Goal: Information Seeking & Learning: Learn about a topic

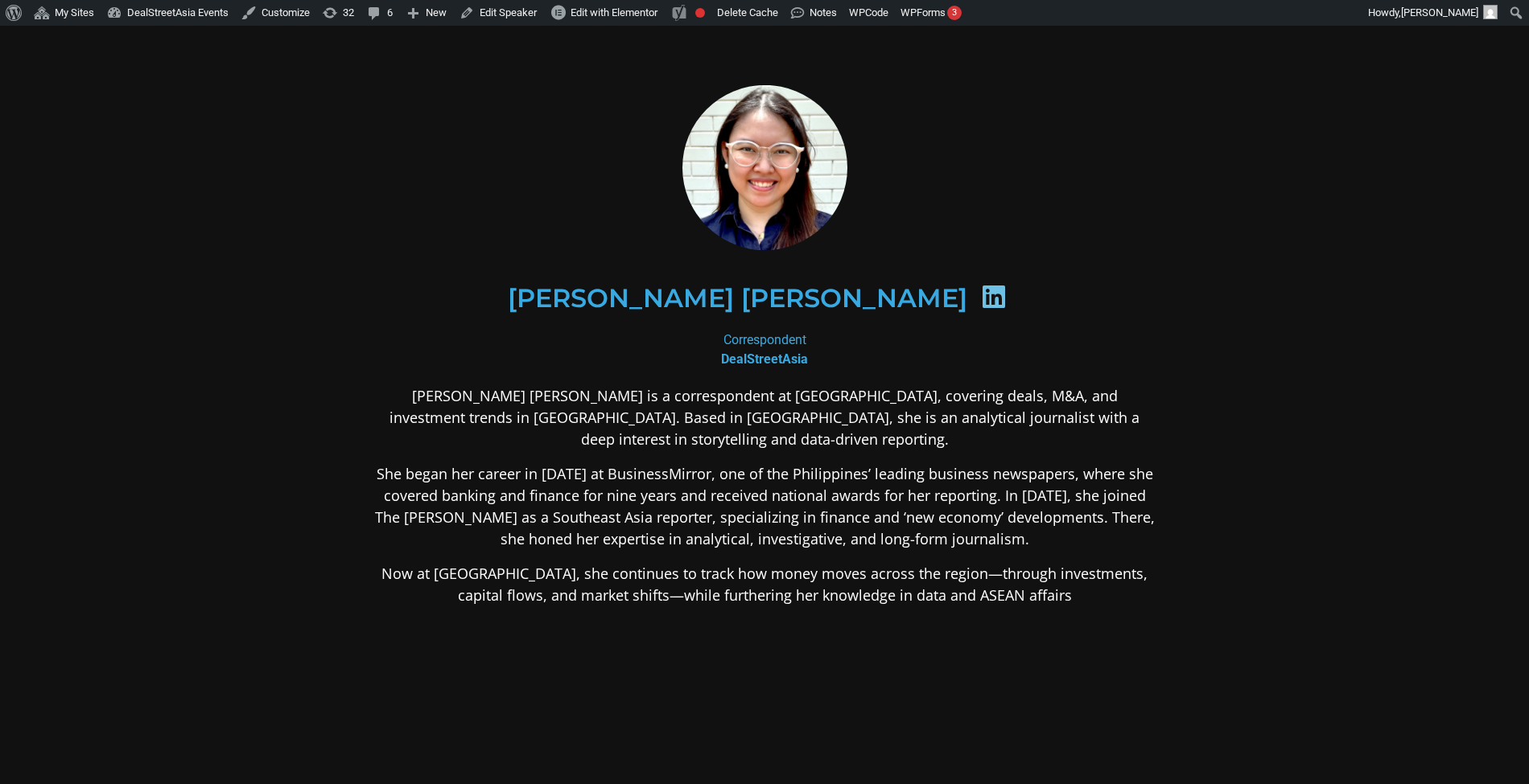
click at [799, 463] on p "She began her career in 2013 at BusinessMirror, one of the Philippines’ leading…" at bounding box center [764, 506] width 783 height 87
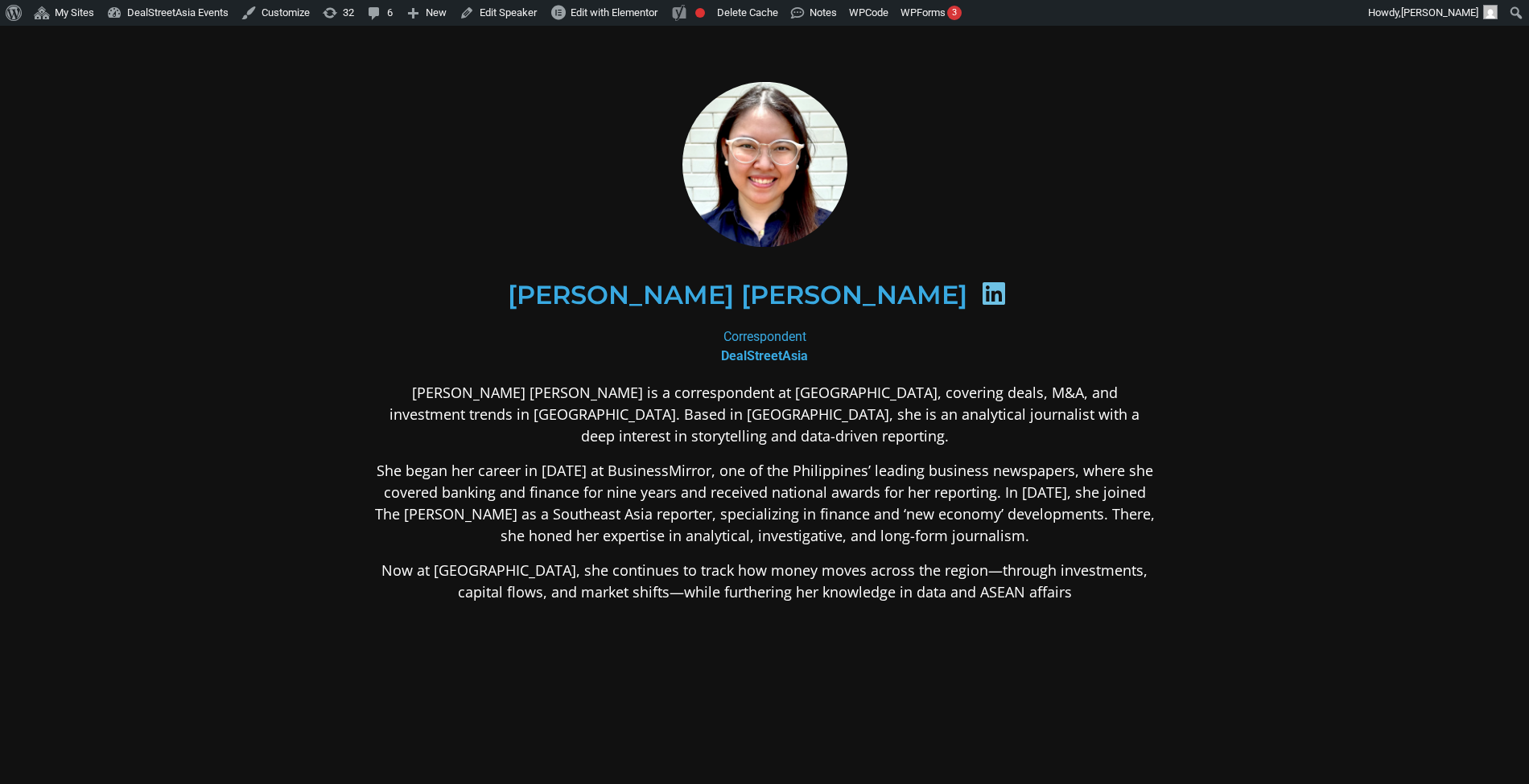
scroll to position [4, 0]
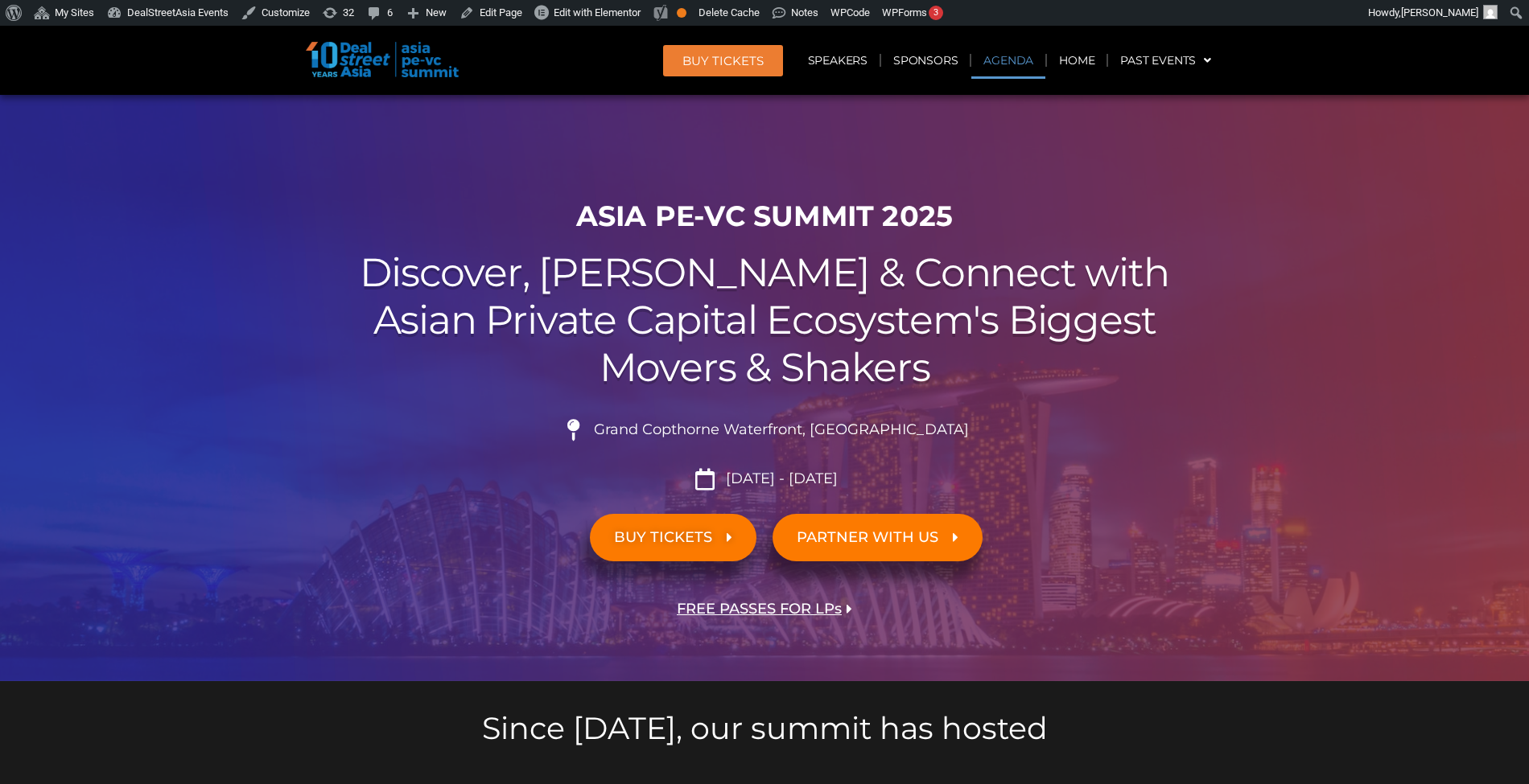
click at [986, 64] on link "Agenda" at bounding box center [1008, 59] width 74 height 37
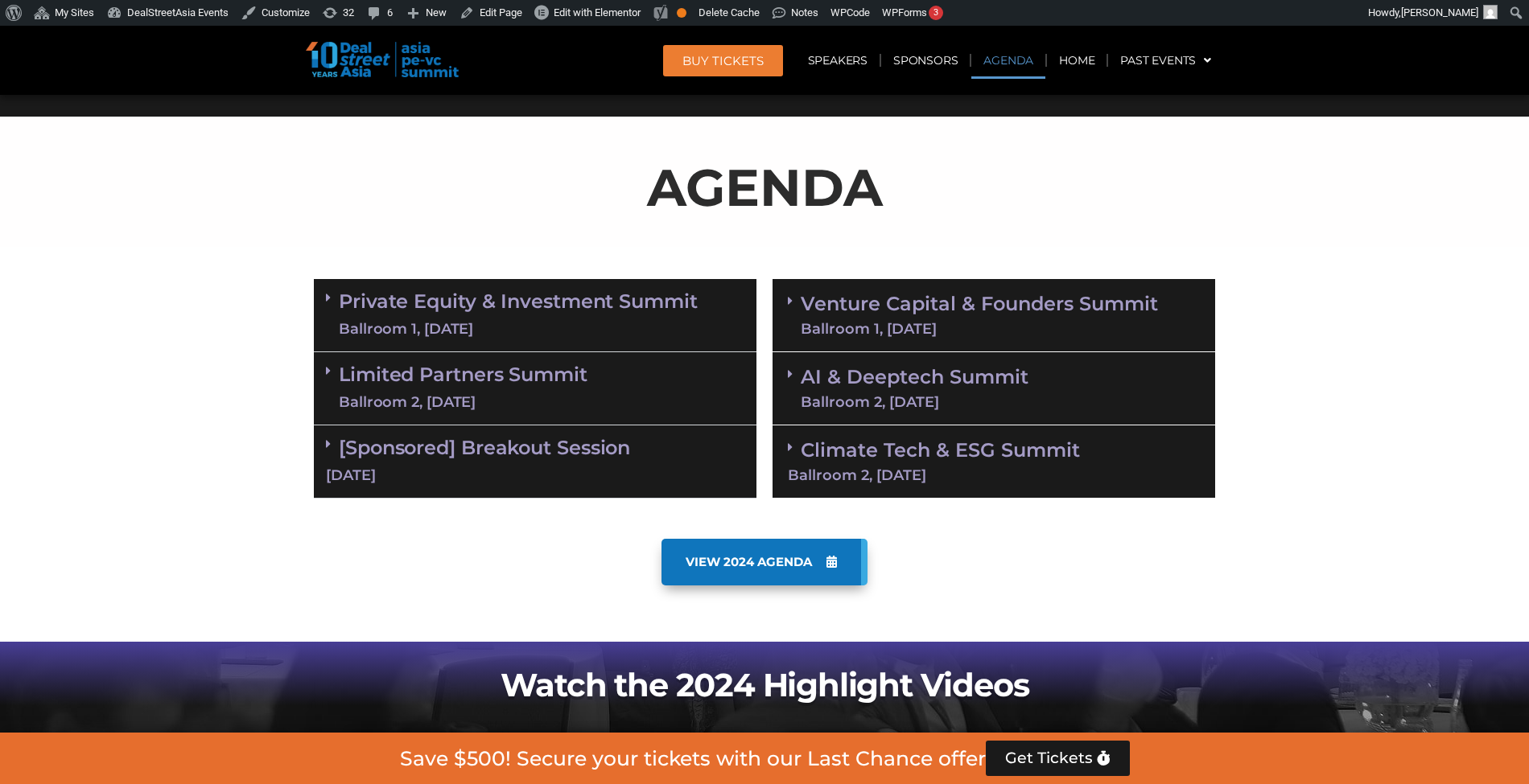
scroll to position [842, 0]
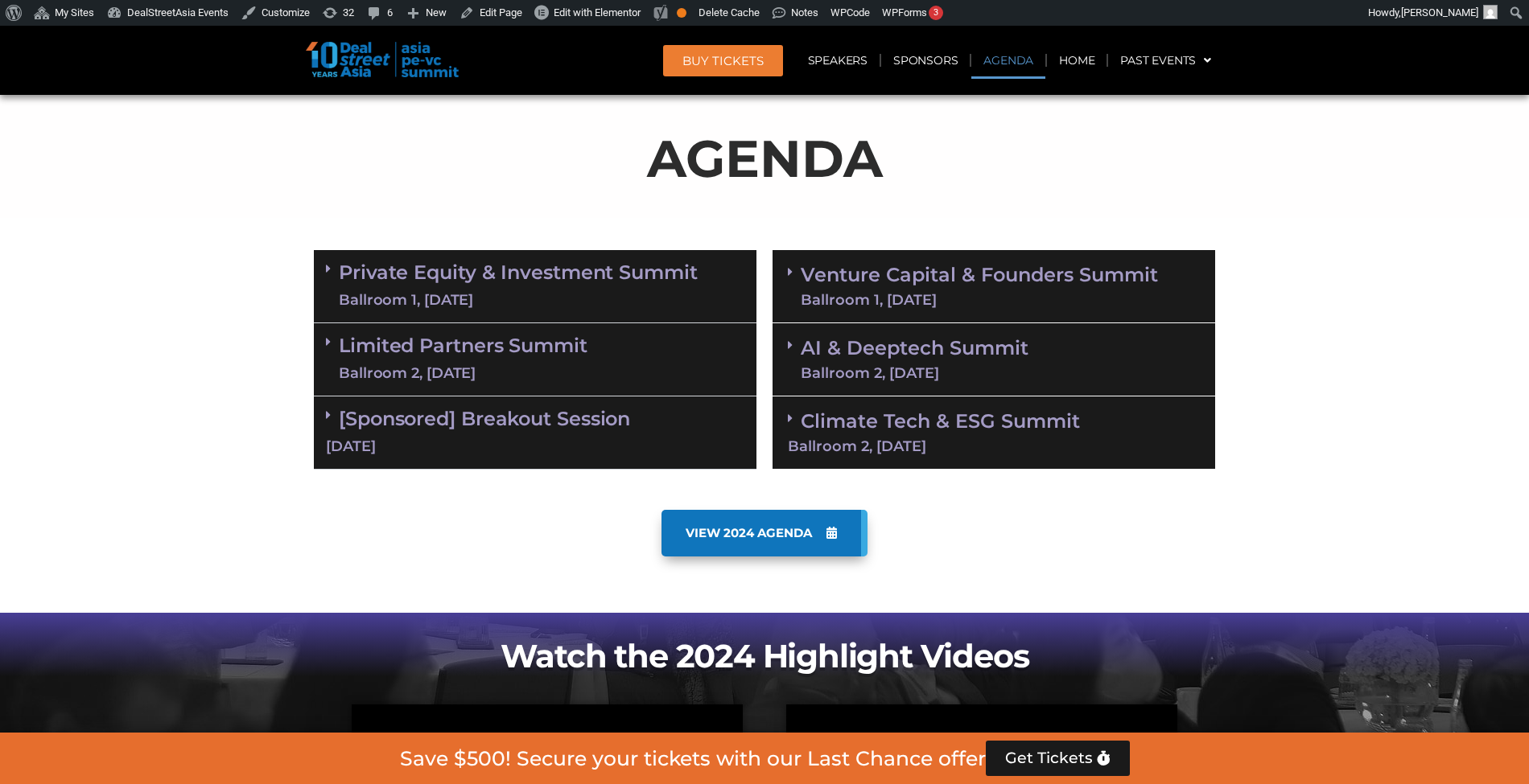
click at [933, 451] on div "Ballroom 2, [DATE]" at bounding box center [993, 446] width 412 height 14
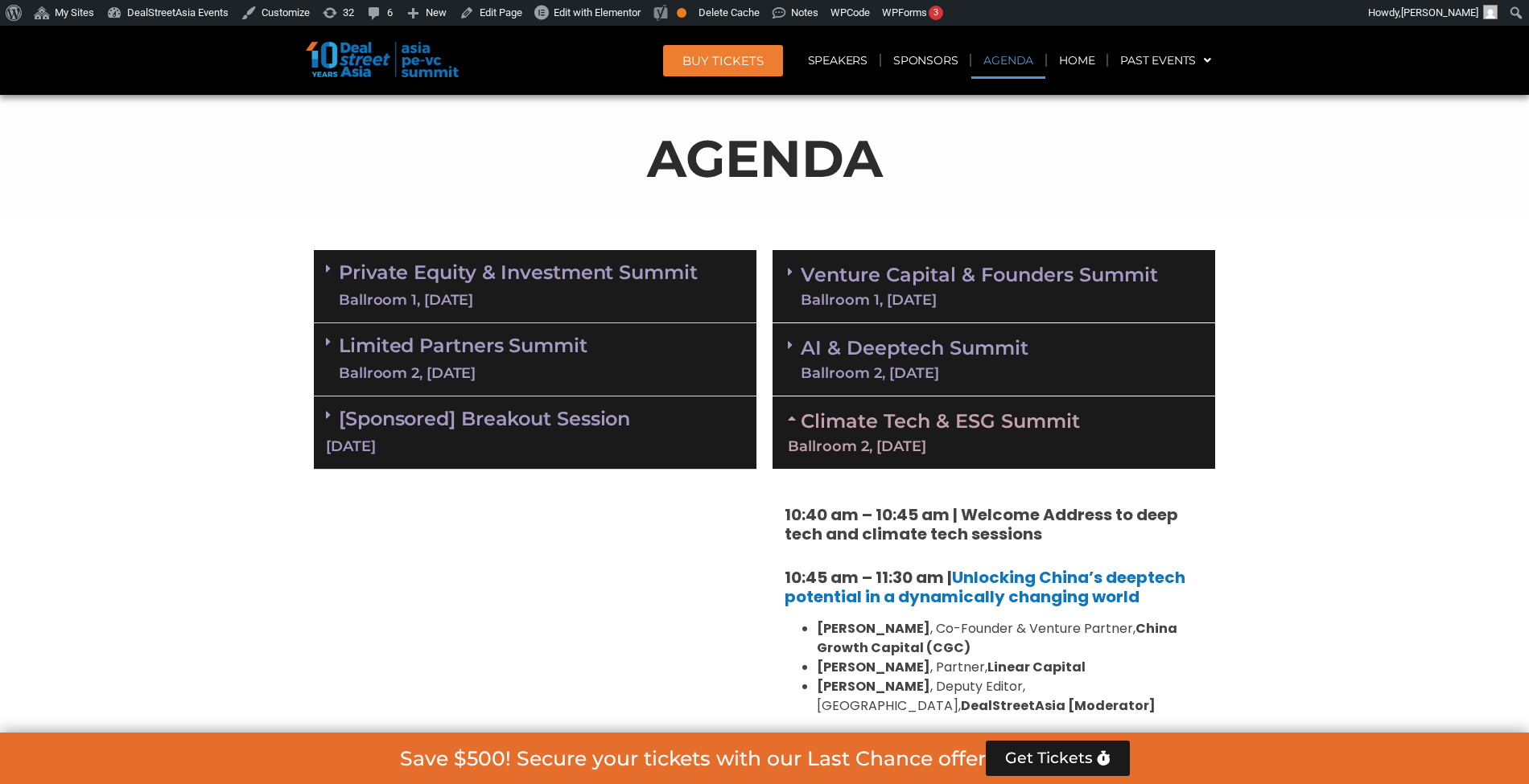
drag, startPoint x: 933, startPoint y: 451, endPoint x: 874, endPoint y: 449, distance: 59.0
drag, startPoint x: 874, startPoint y: 449, endPoint x: 1478, endPoint y: 361, distance: 610.4
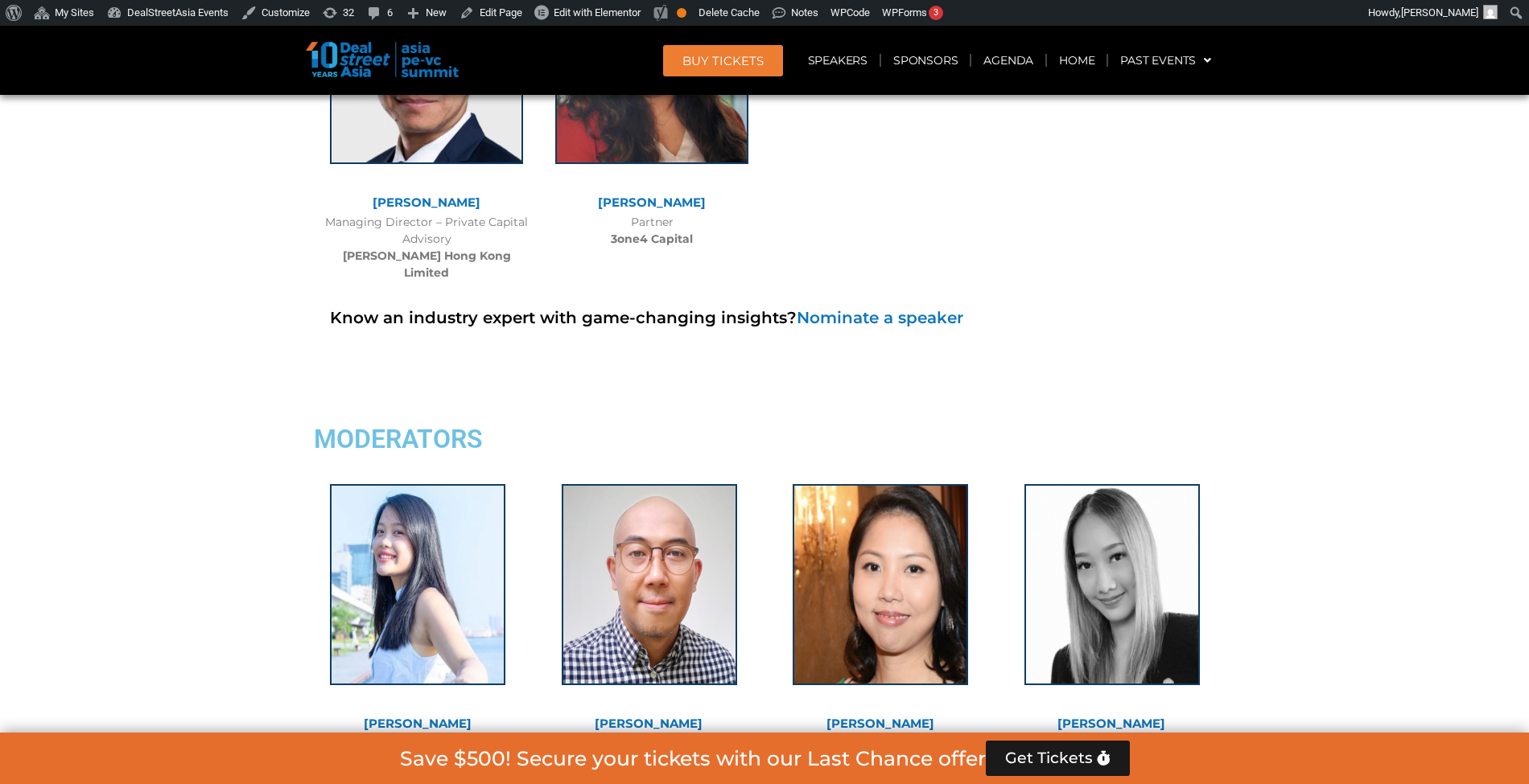
scroll to position [11659, 0]
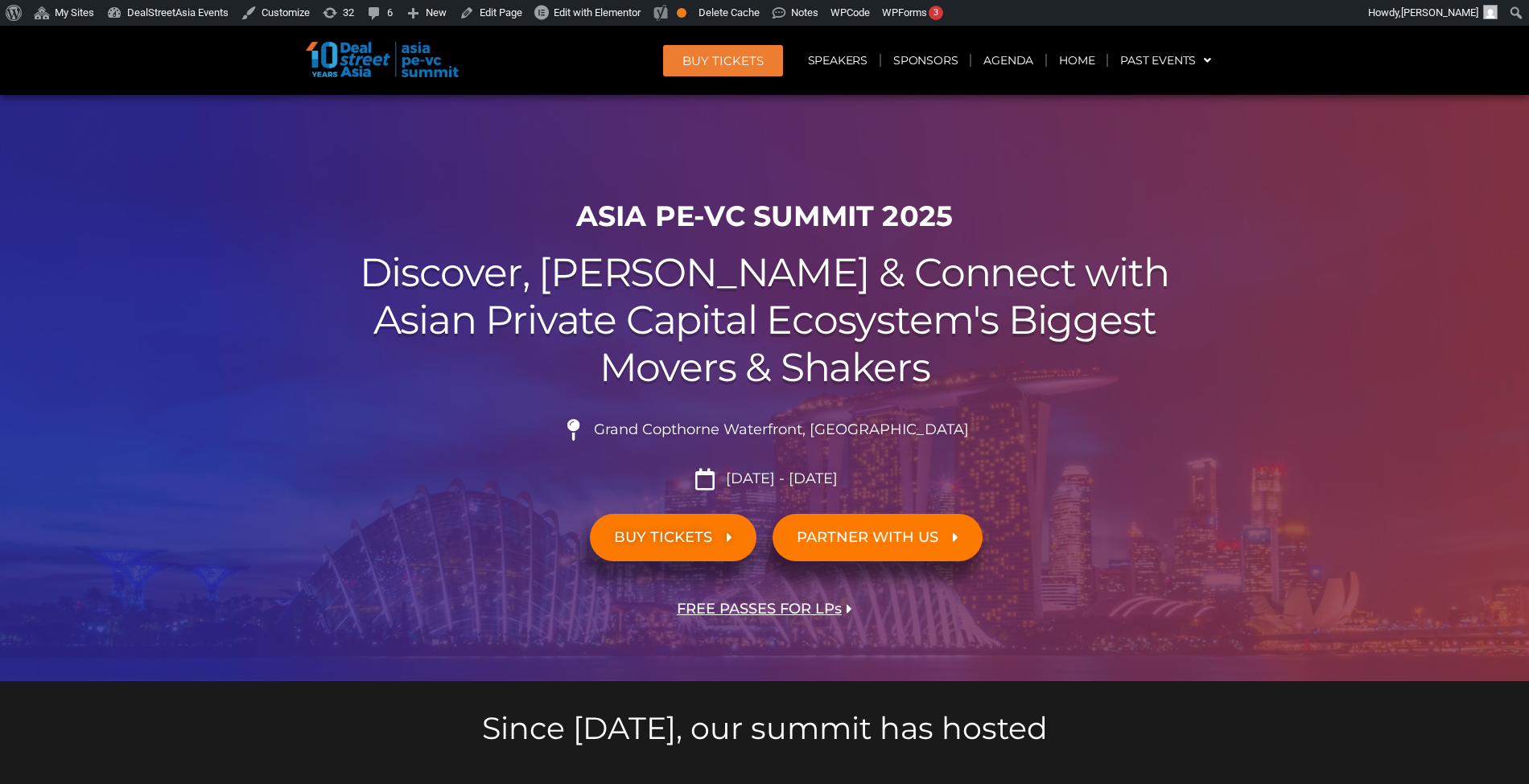
click at [821, 82] on header "BUY Tickets Speakers Sponsors Agenda Home Past Events JKT 2025 SG 2024 JKT 2024…" at bounding box center [764, 60] width 1529 height 69
click at [817, 74] on link "Speakers" at bounding box center [838, 59] width 84 height 37
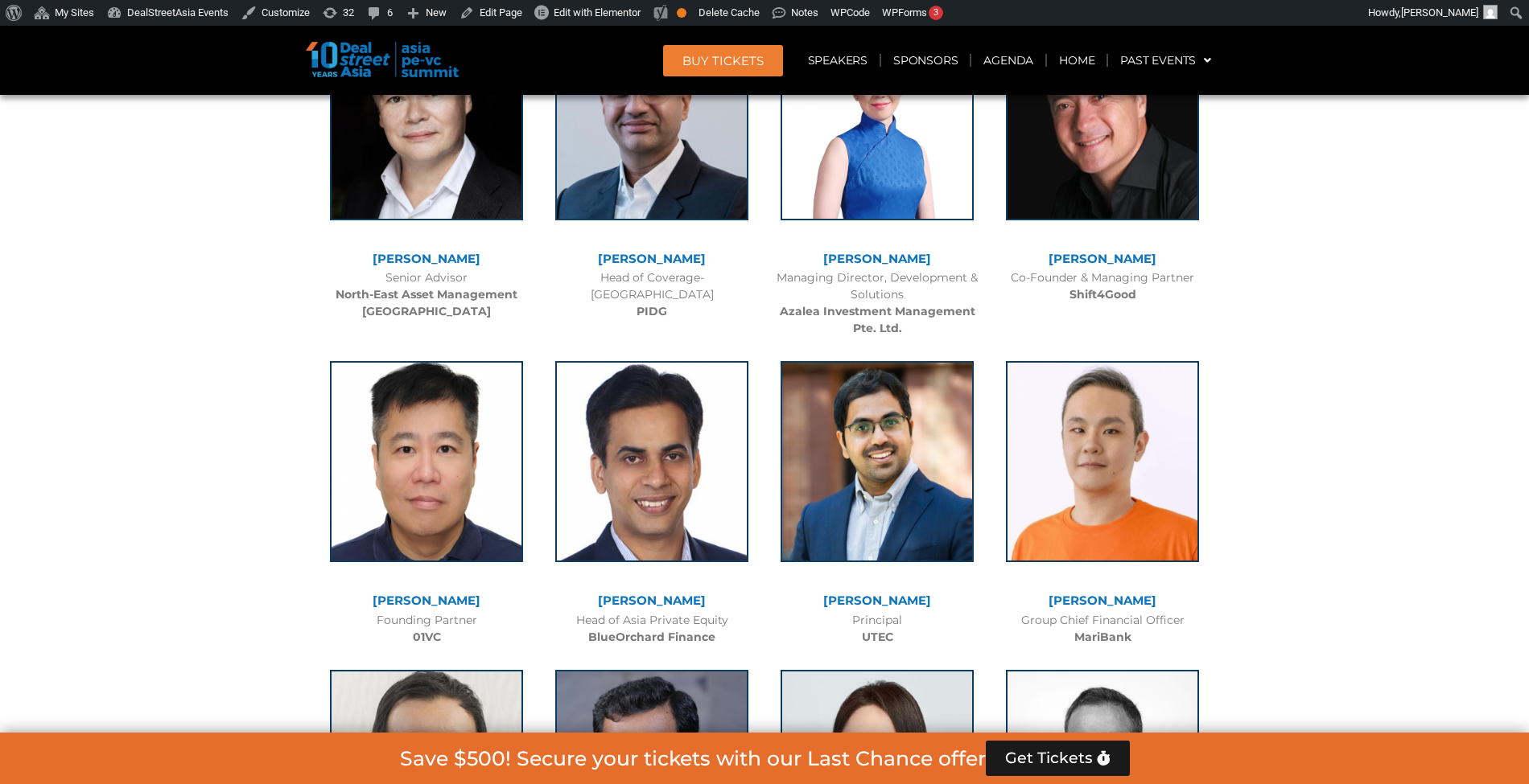
scroll to position [9162, 0]
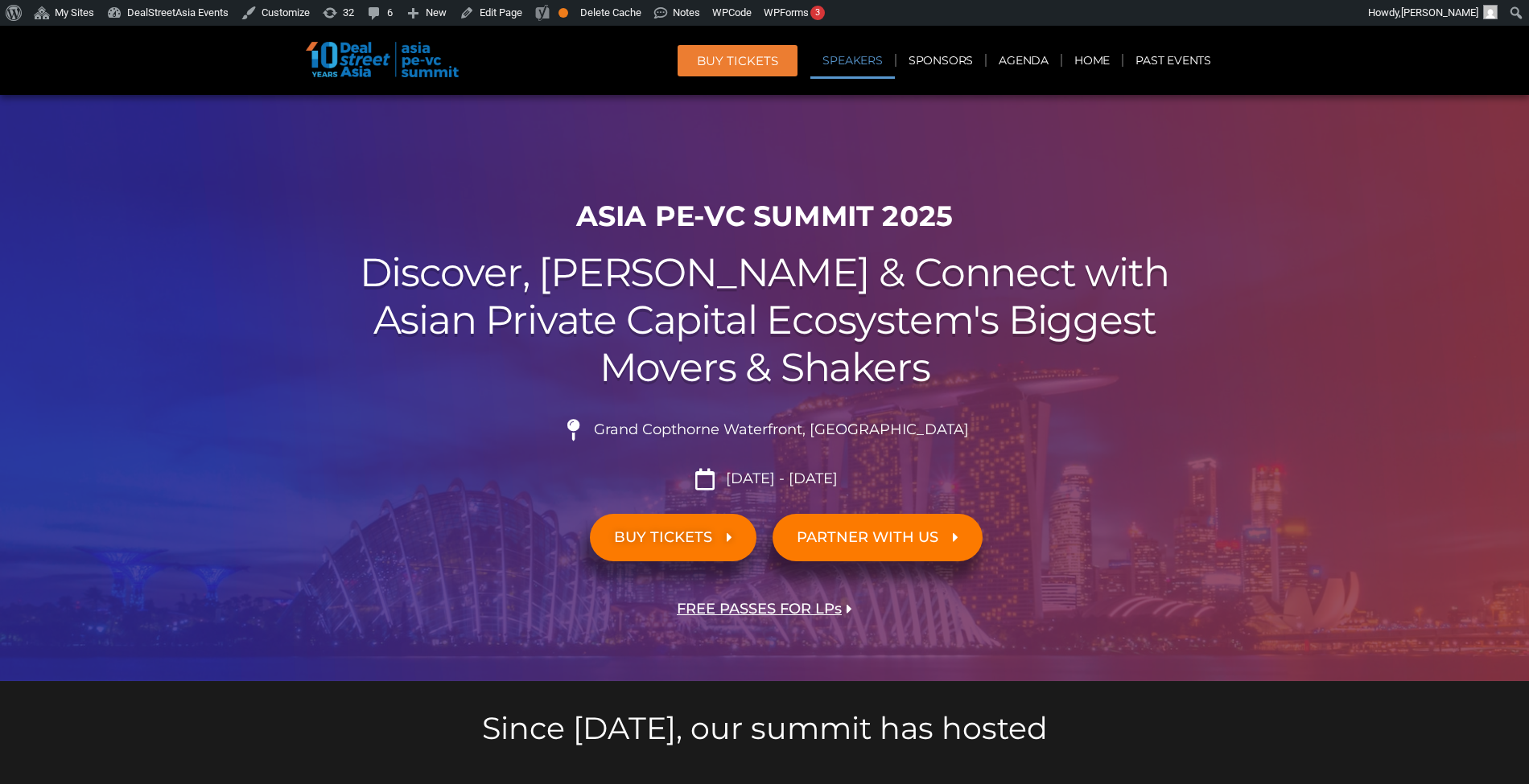
click at [888, 75] on link "Speakers" at bounding box center [852, 59] width 84 height 37
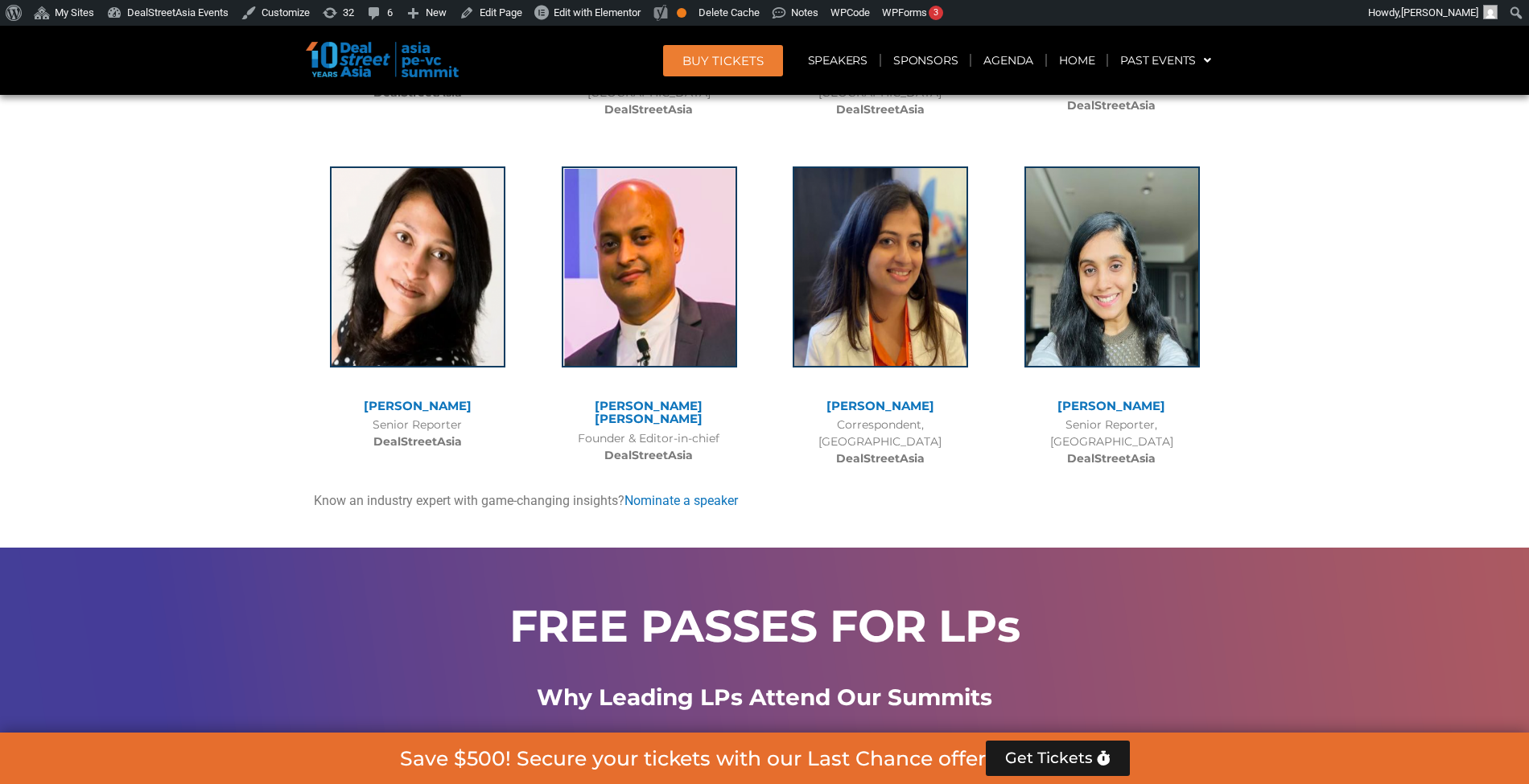
scroll to position [11190, 0]
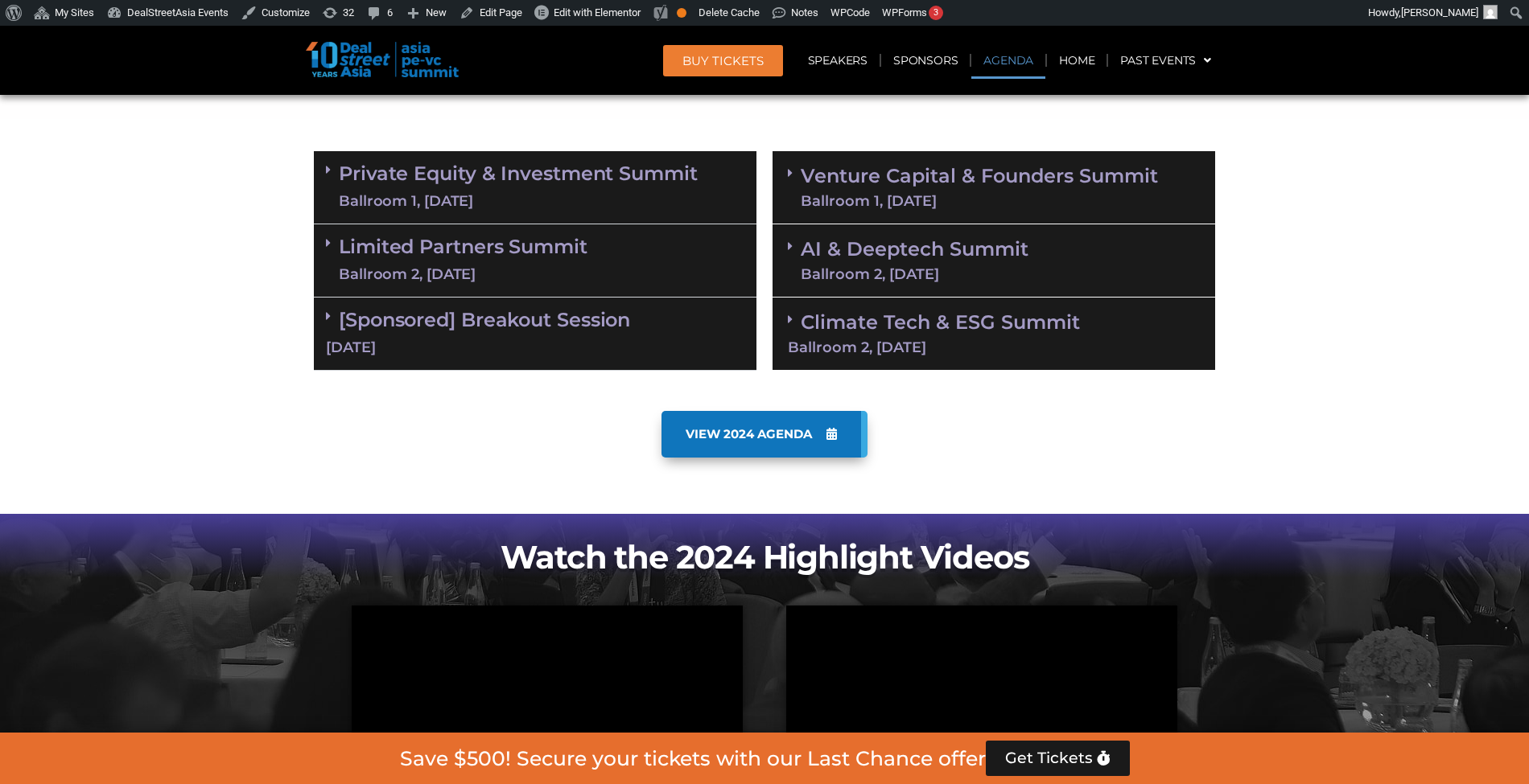
scroll to position [939, 0]
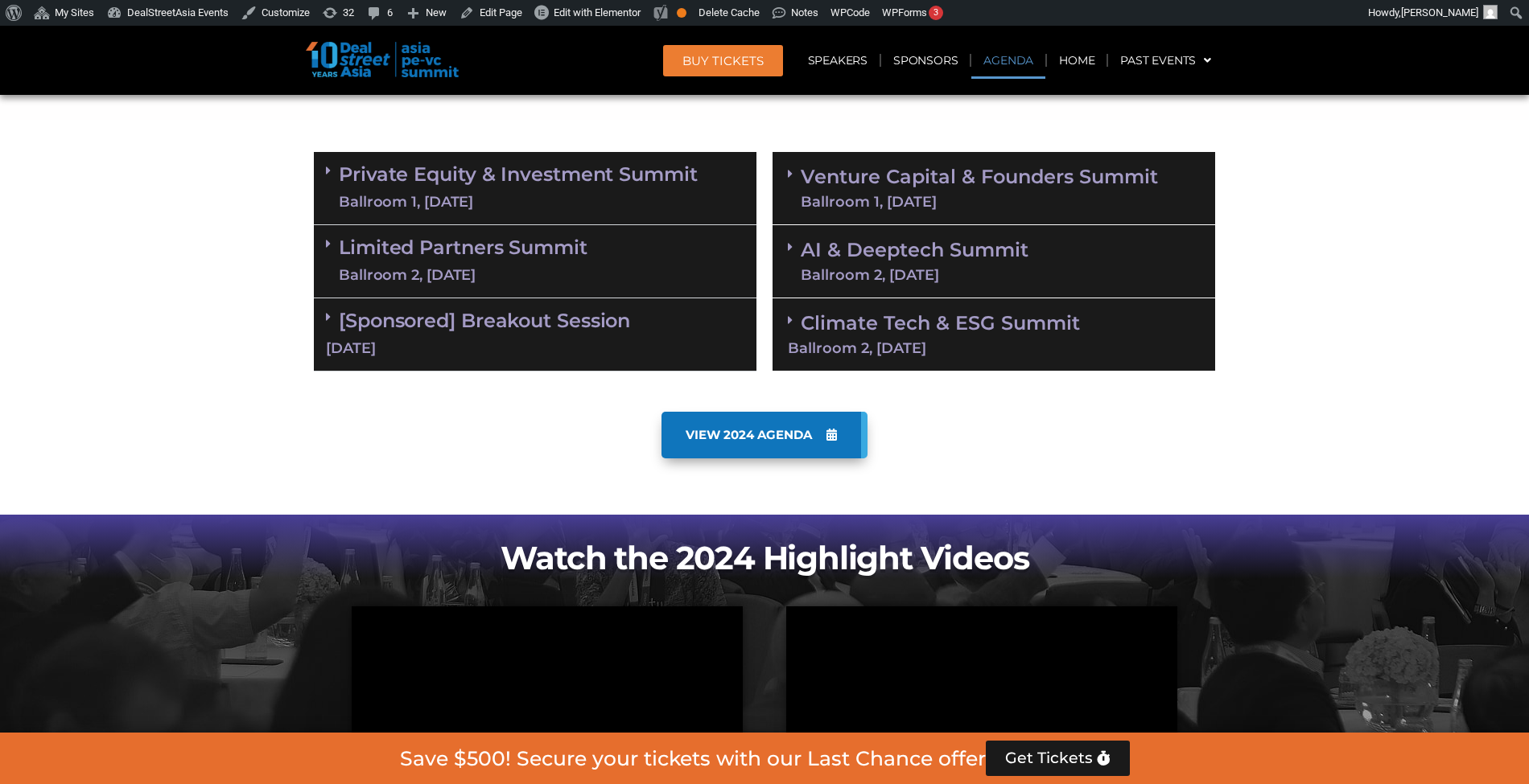
click at [902, 176] on link "Venture Capital & Founders​ Summit Ballroom 1, 11 Sept" at bounding box center [979, 188] width 357 height 41
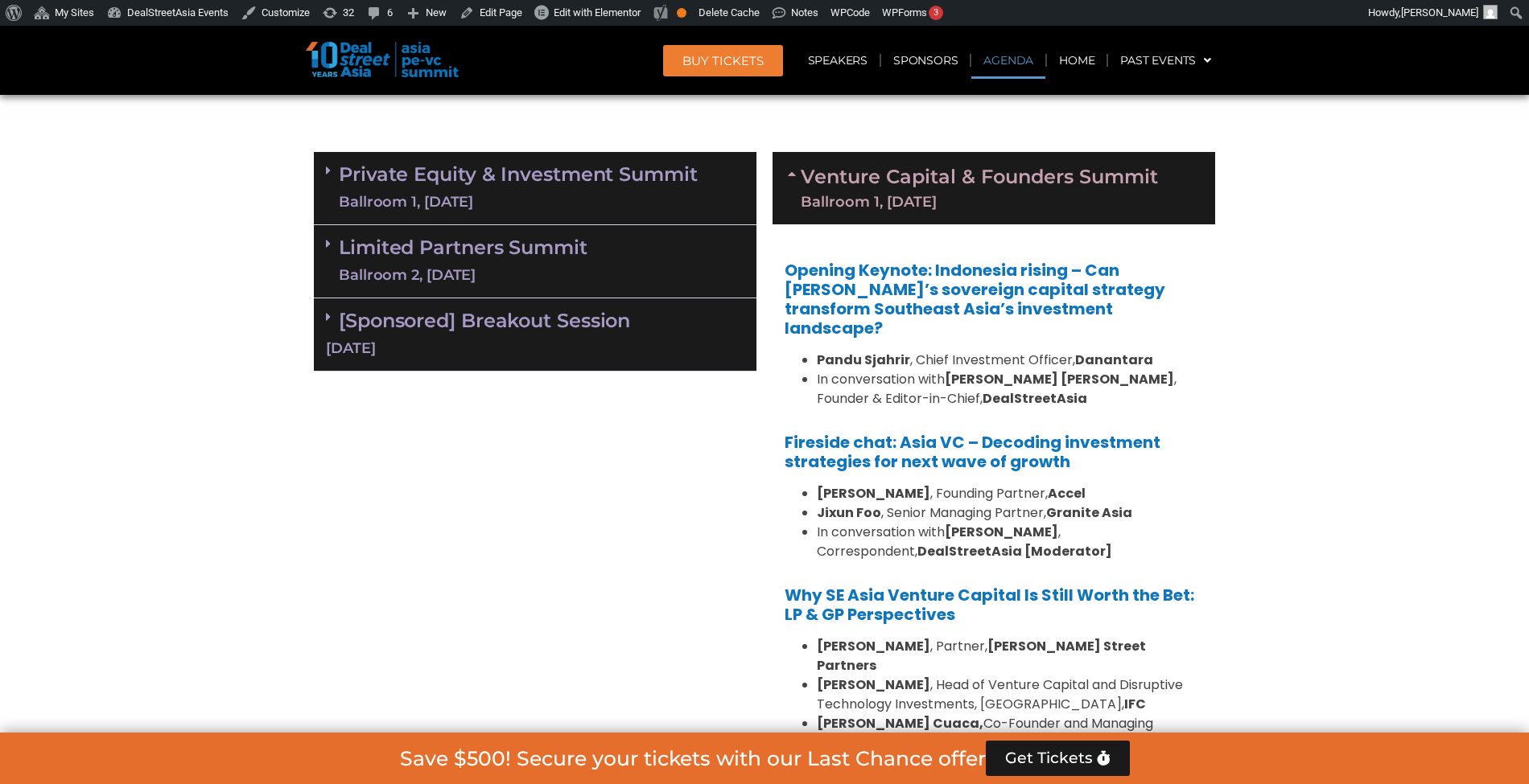
click at [900, 182] on link "Venture Capital & Founders​ Summit Ballroom 1, 11 Sept" at bounding box center [979, 188] width 357 height 41
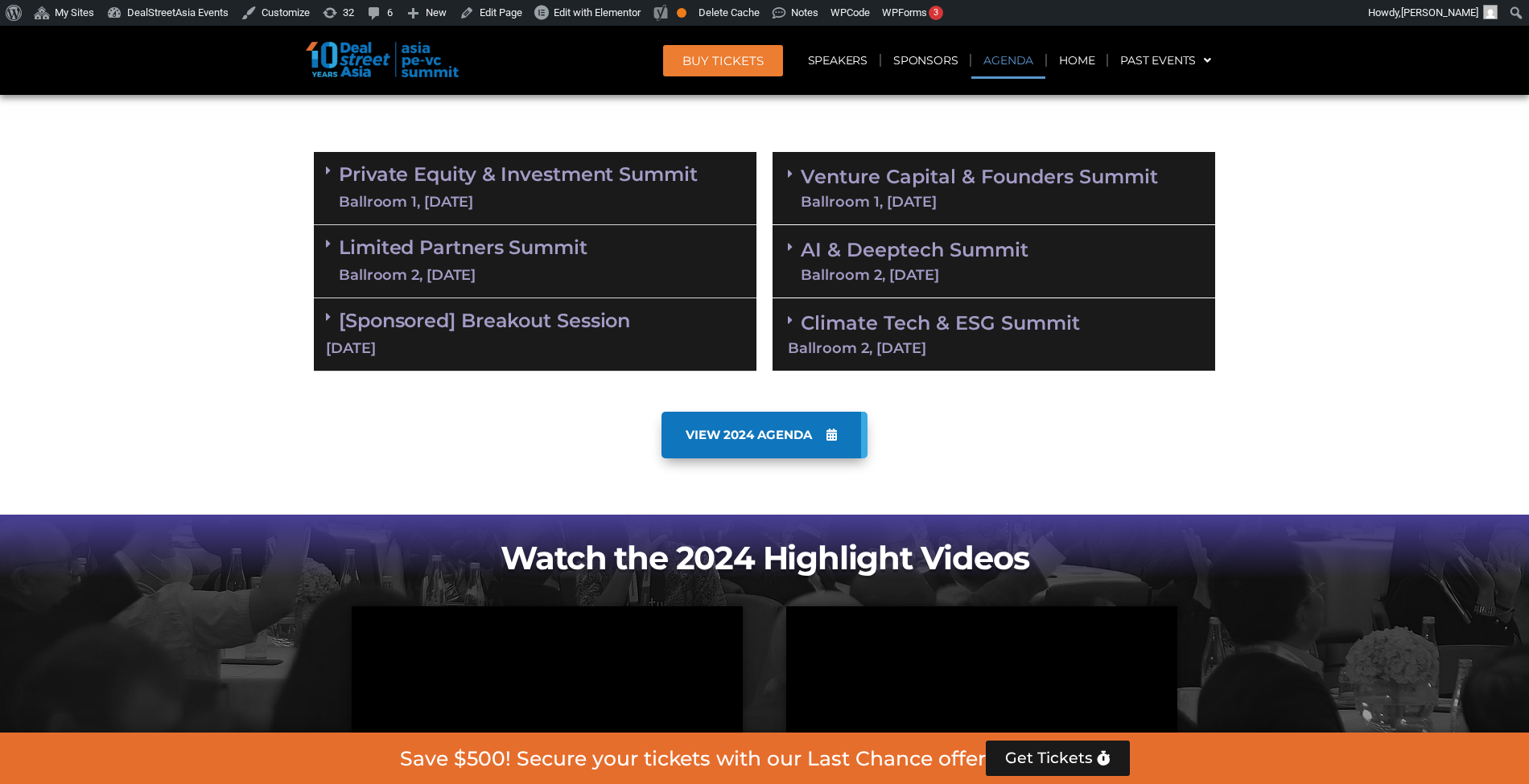
click at [633, 205] on div "Ballroom 1, [DATE]" at bounding box center [518, 202] width 359 height 20
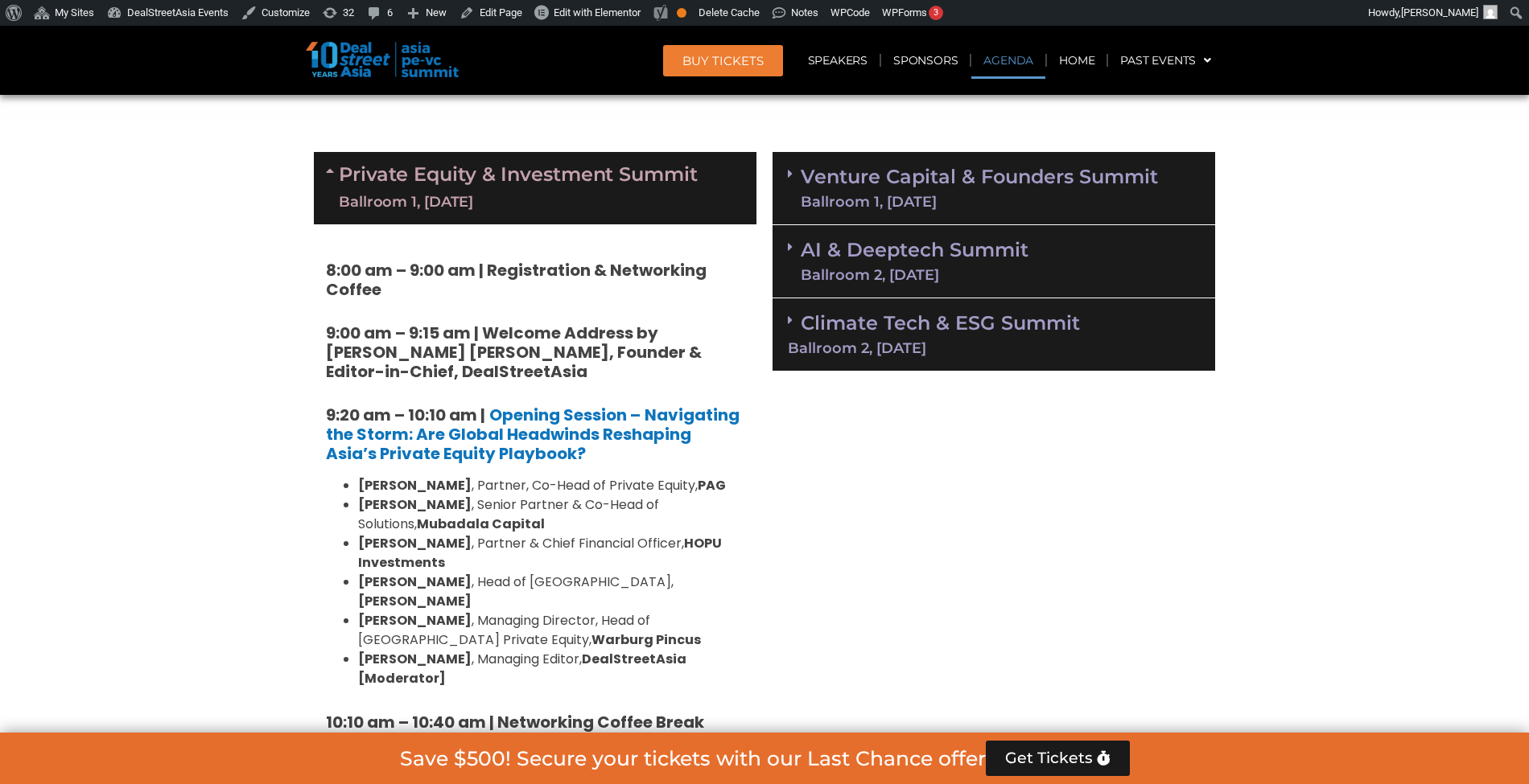
click at [631, 207] on div "Ballroom 1, [DATE]" at bounding box center [518, 202] width 359 height 20
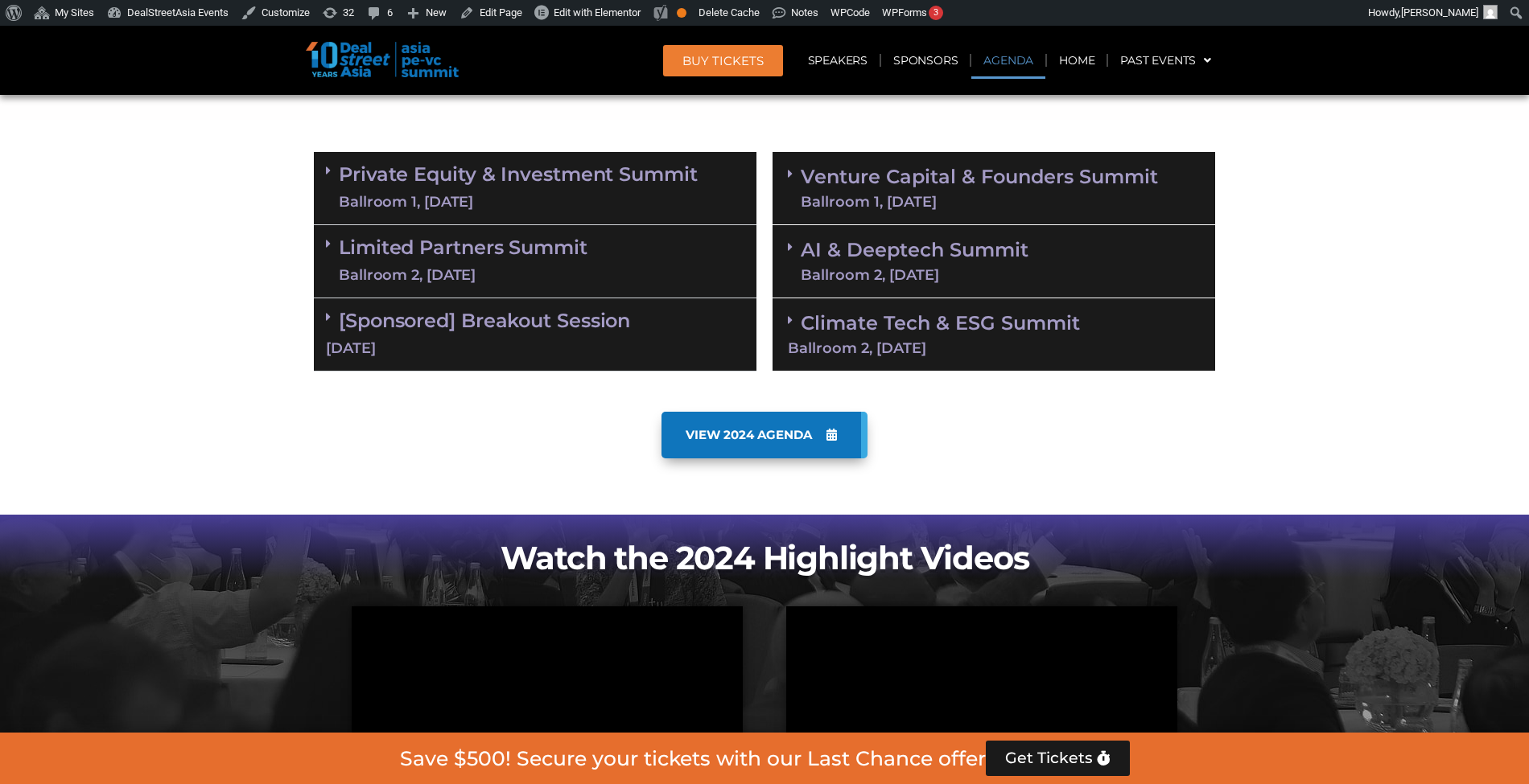
click at [547, 266] on div "Ballroom 2, [DATE]" at bounding box center [463, 276] width 249 height 20
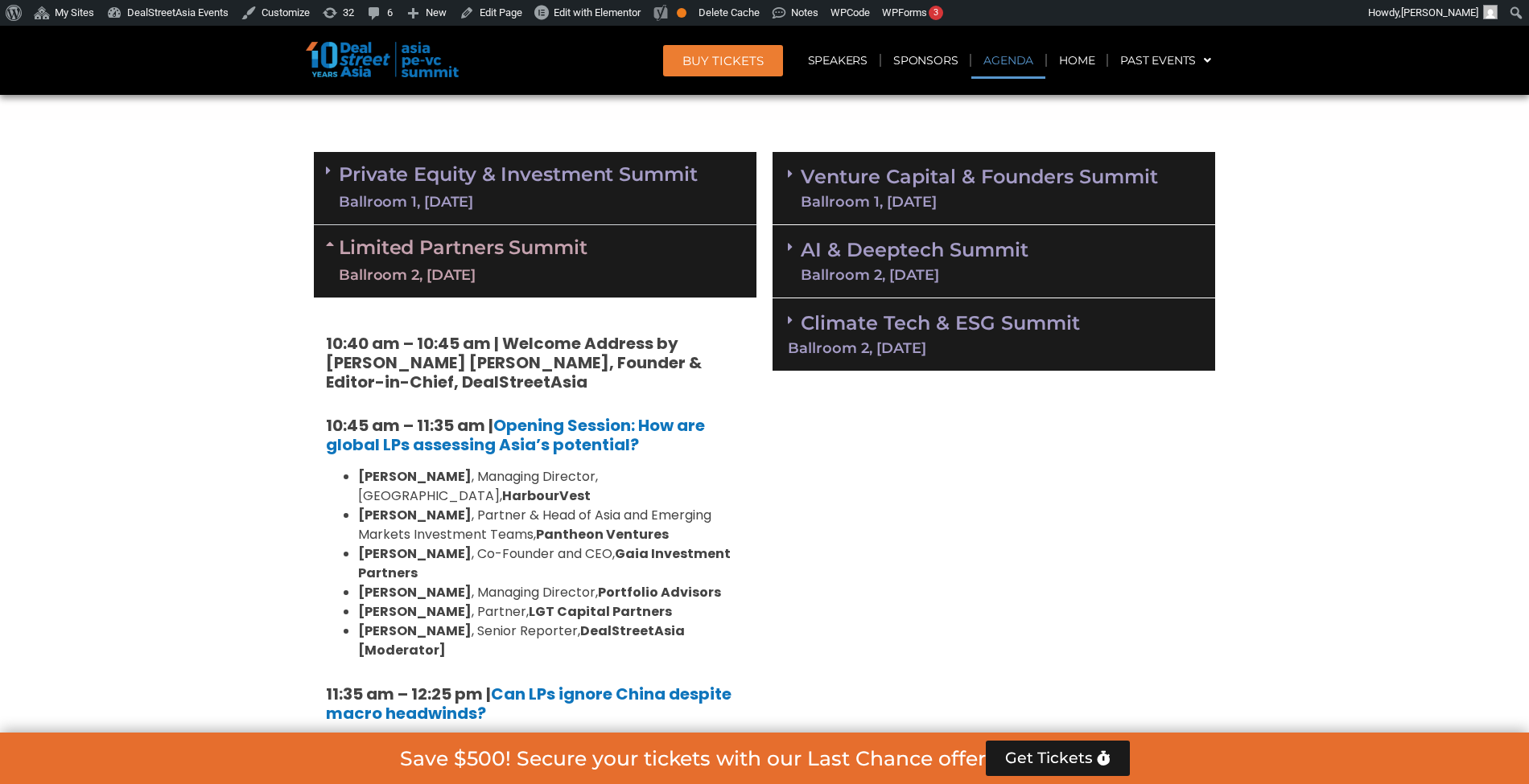
click at [585, 268] on div "Ballroom 2, [DATE]" at bounding box center [463, 276] width 249 height 20
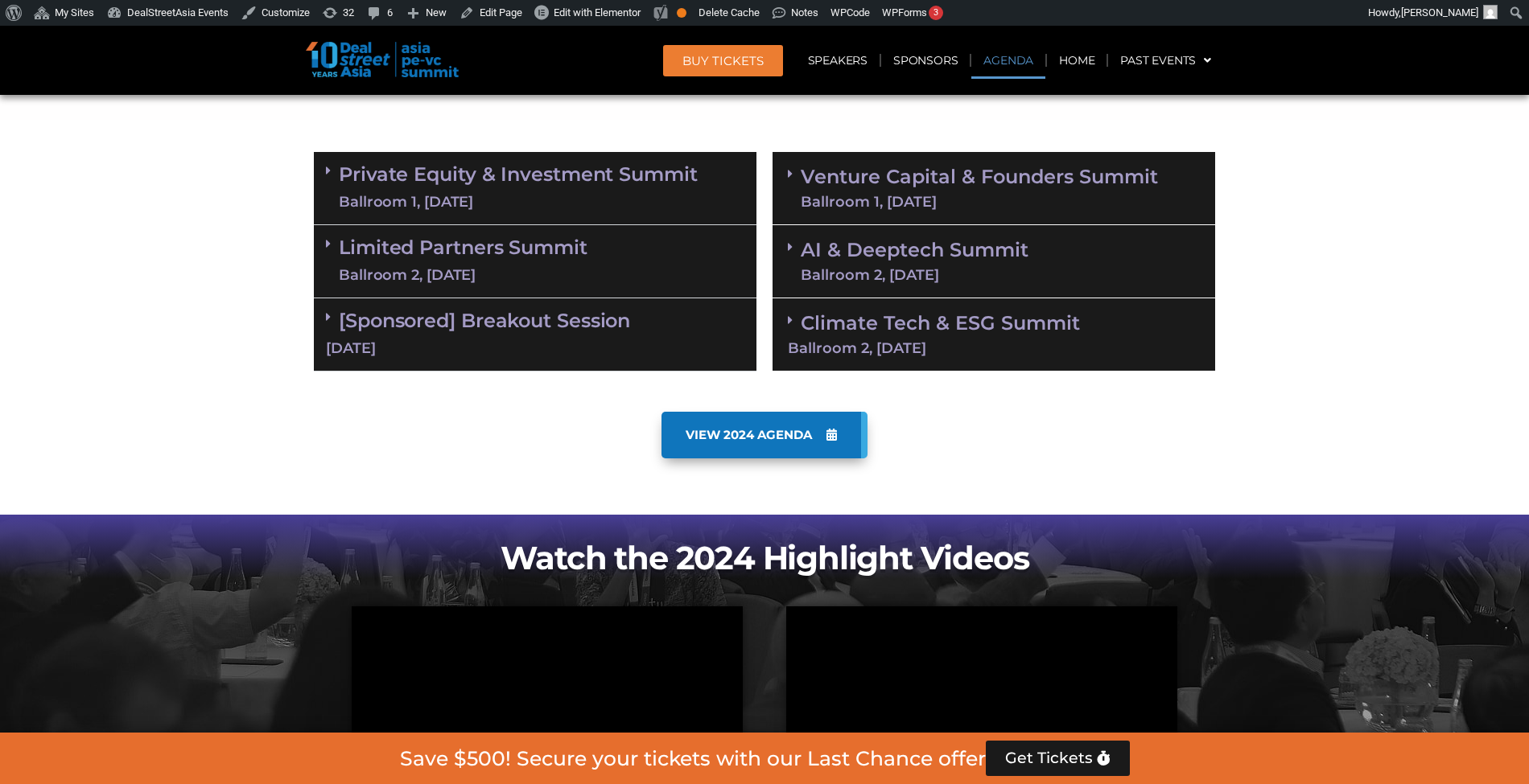
click at [920, 277] on div "Ballroom 2, [DATE]" at bounding box center [914, 275] width 228 height 14
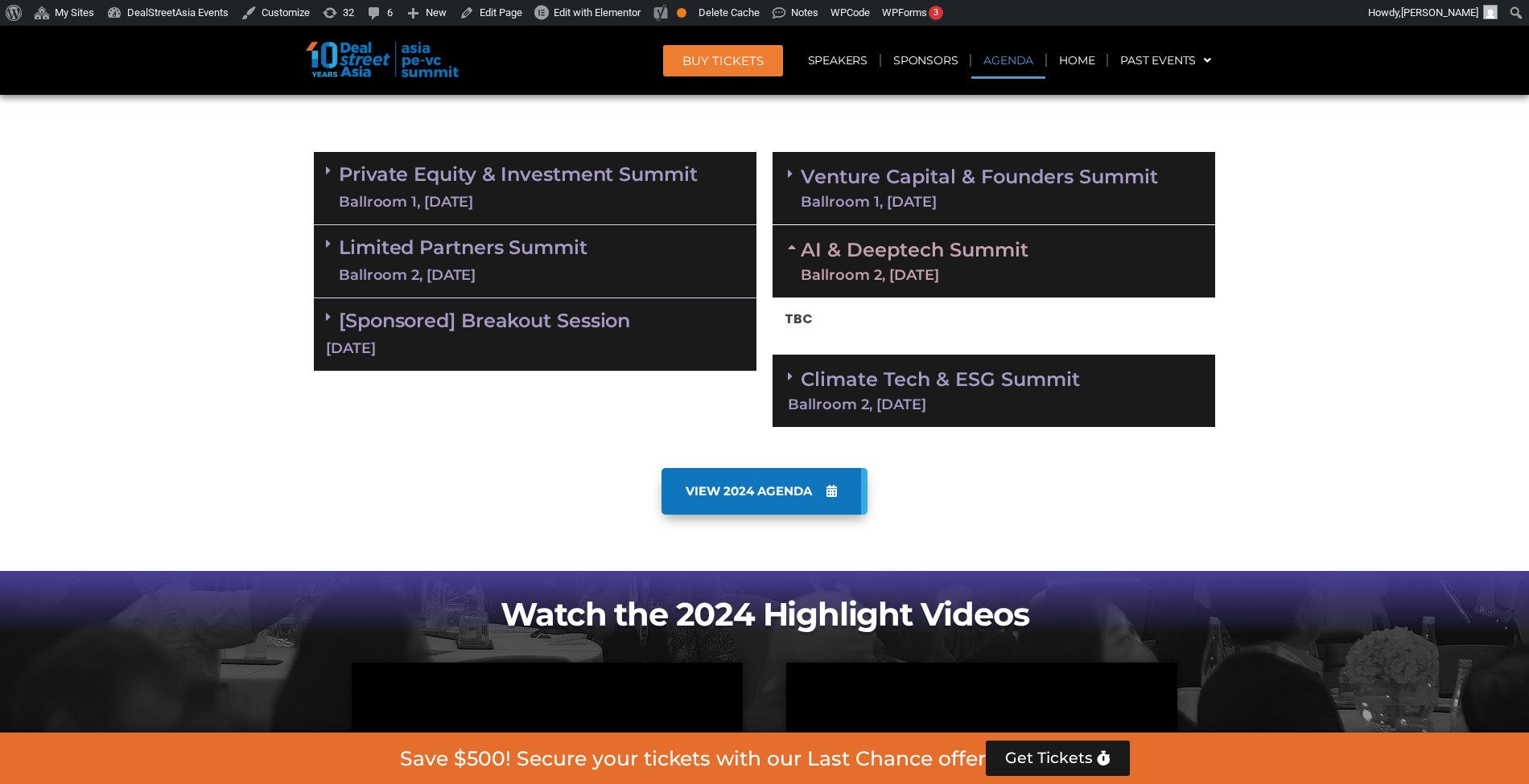
click at [904, 272] on div "Ballroom 2, [DATE]" at bounding box center [914, 275] width 228 height 14
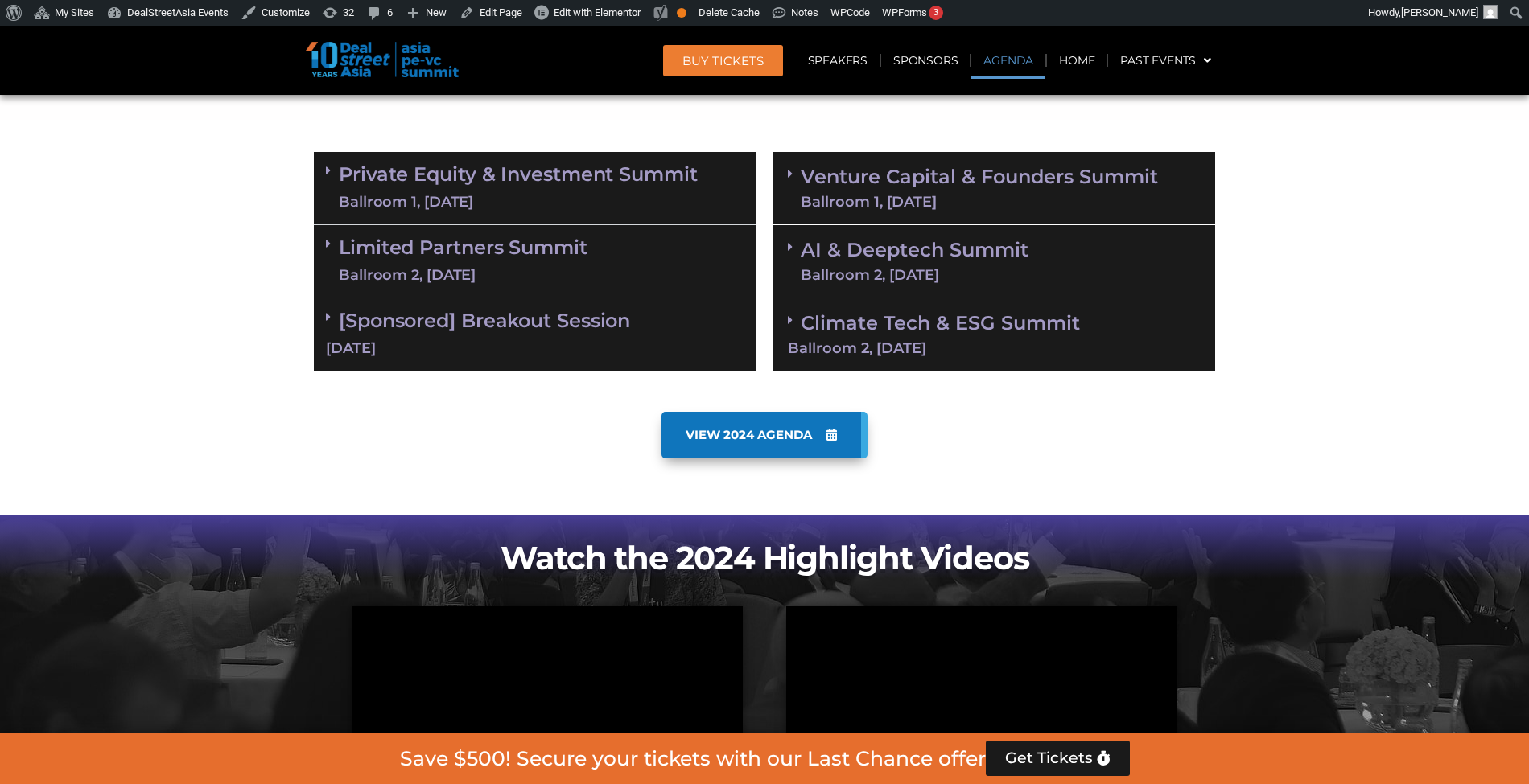
click at [887, 169] on link "Venture Capital & Founders​ Summit Ballroom 1, 11 Sept" at bounding box center [979, 188] width 357 height 41
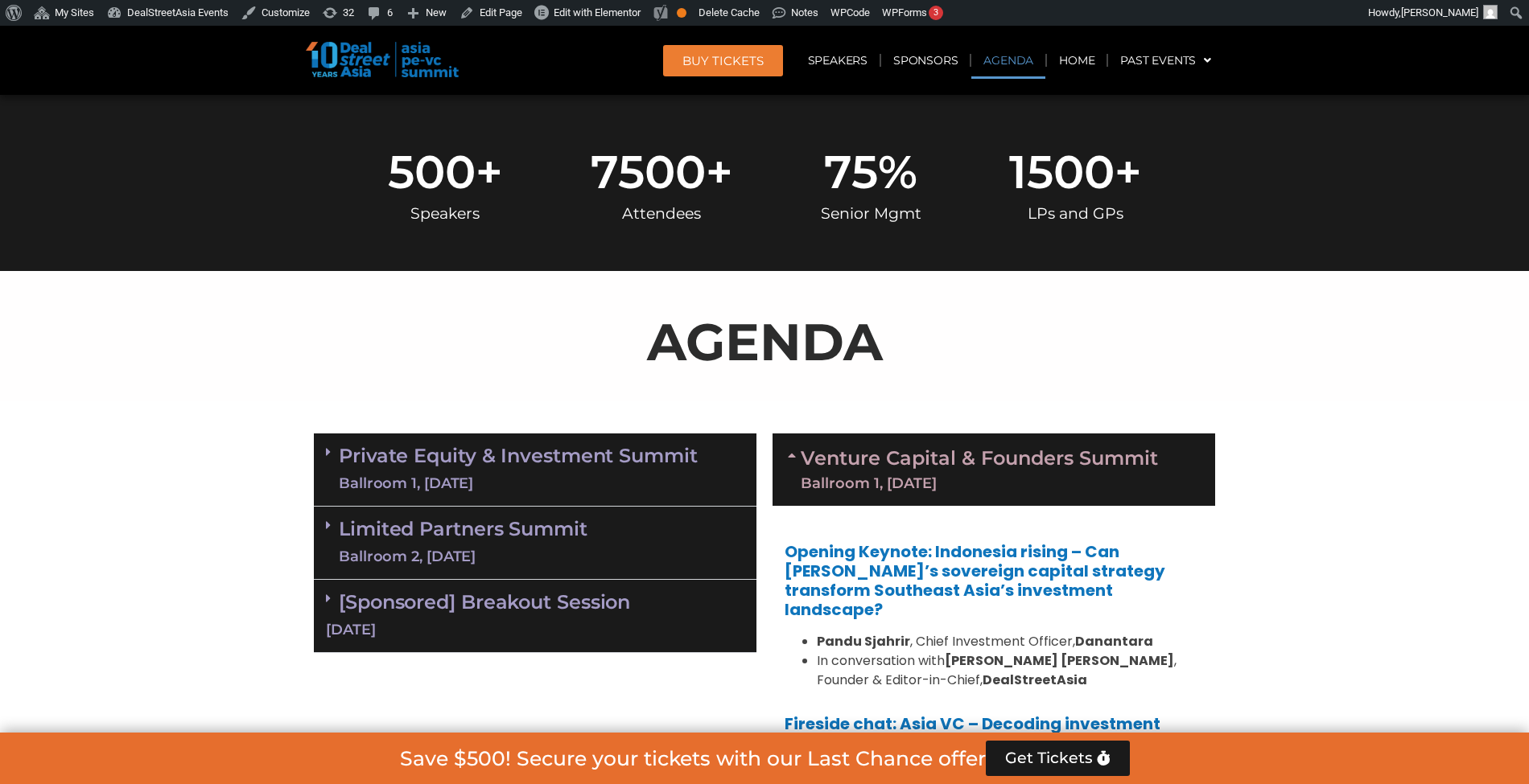
scroll to position [657, 0]
click at [947, 460] on link "Venture Capital & Founders​ Summit Ballroom 1, 11 Sept" at bounding box center [979, 470] width 357 height 41
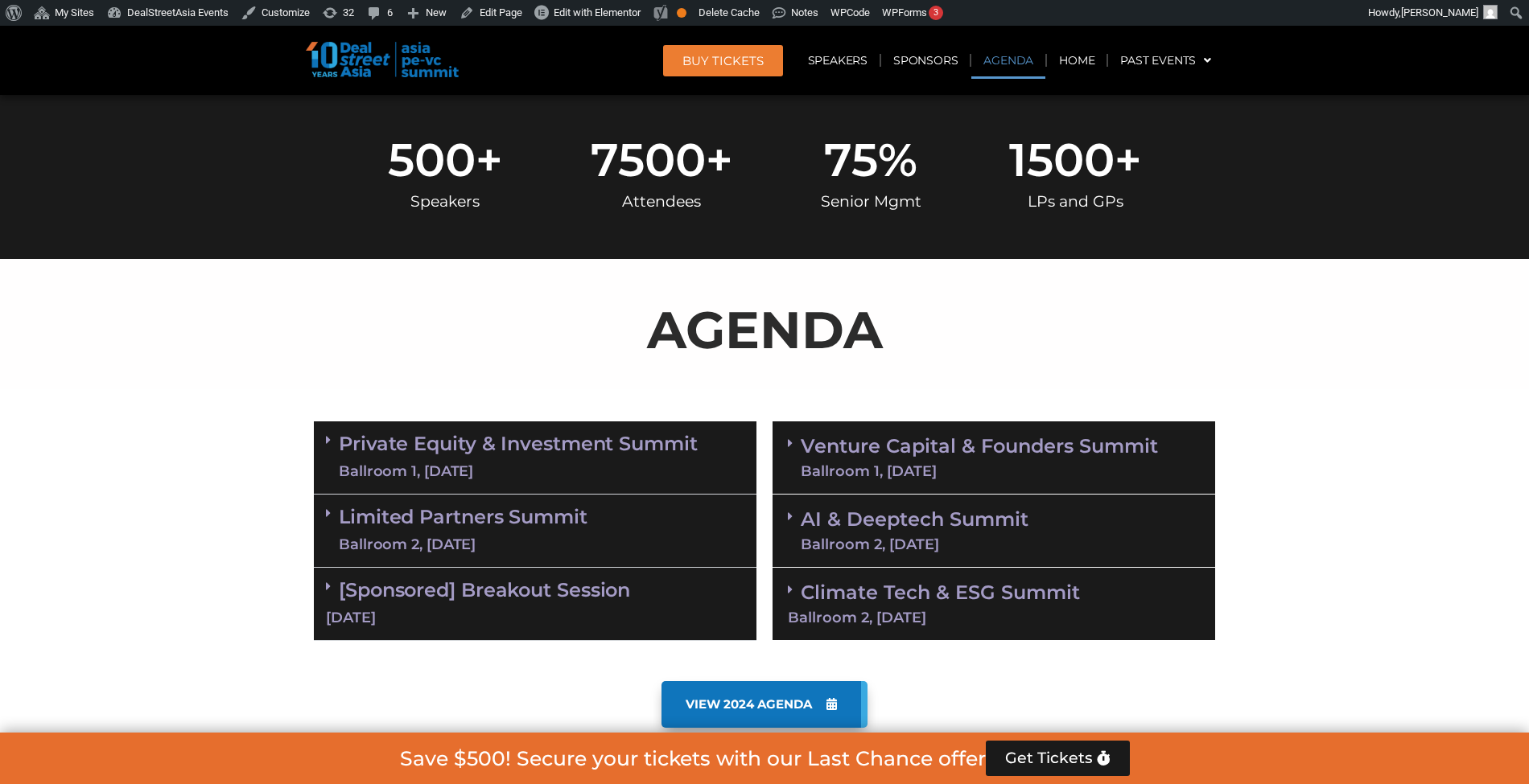
scroll to position [827, 0]
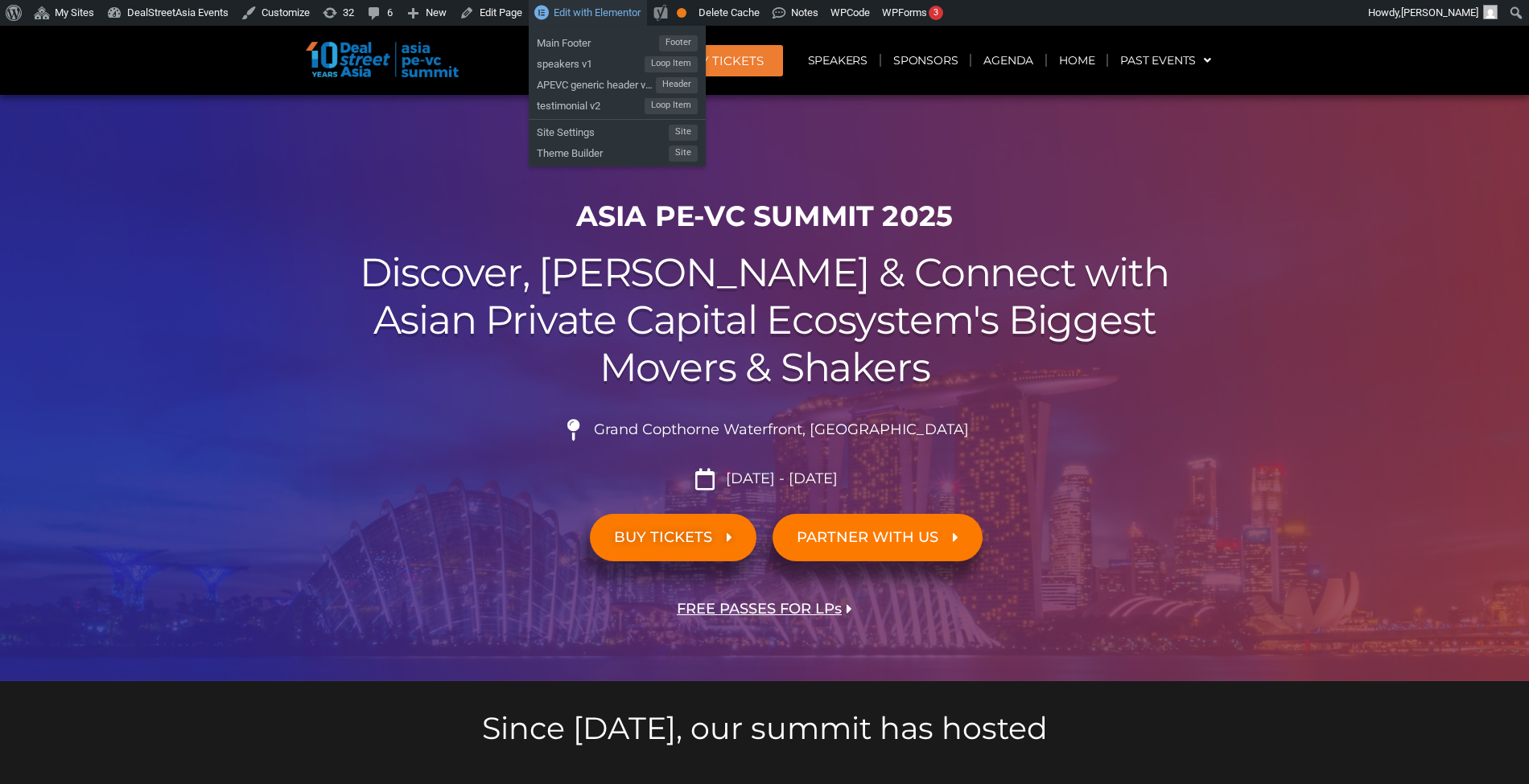
click at [558, 12] on span "Edit with Elementor" at bounding box center [597, 12] width 87 height 12
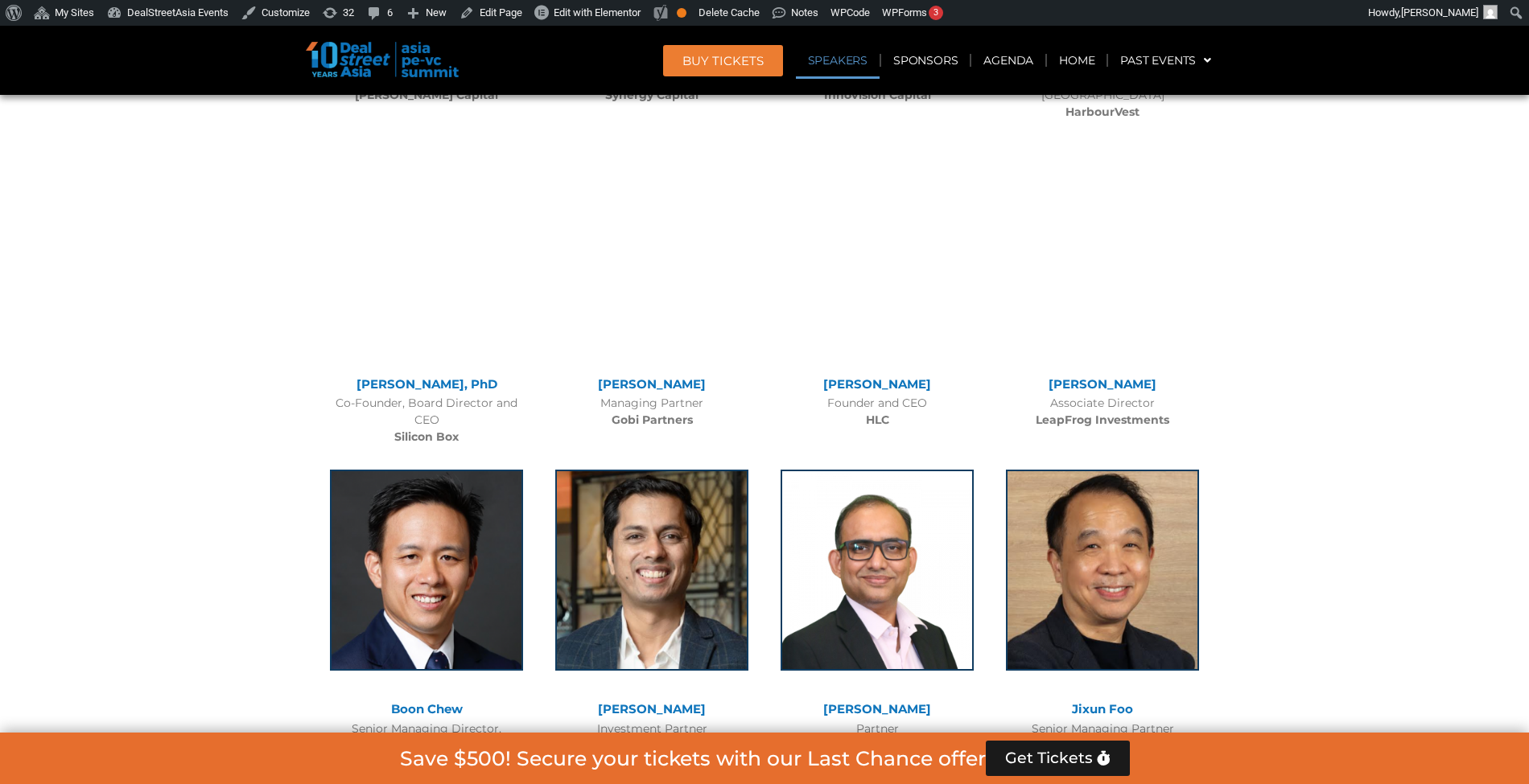
scroll to position [8306, 0]
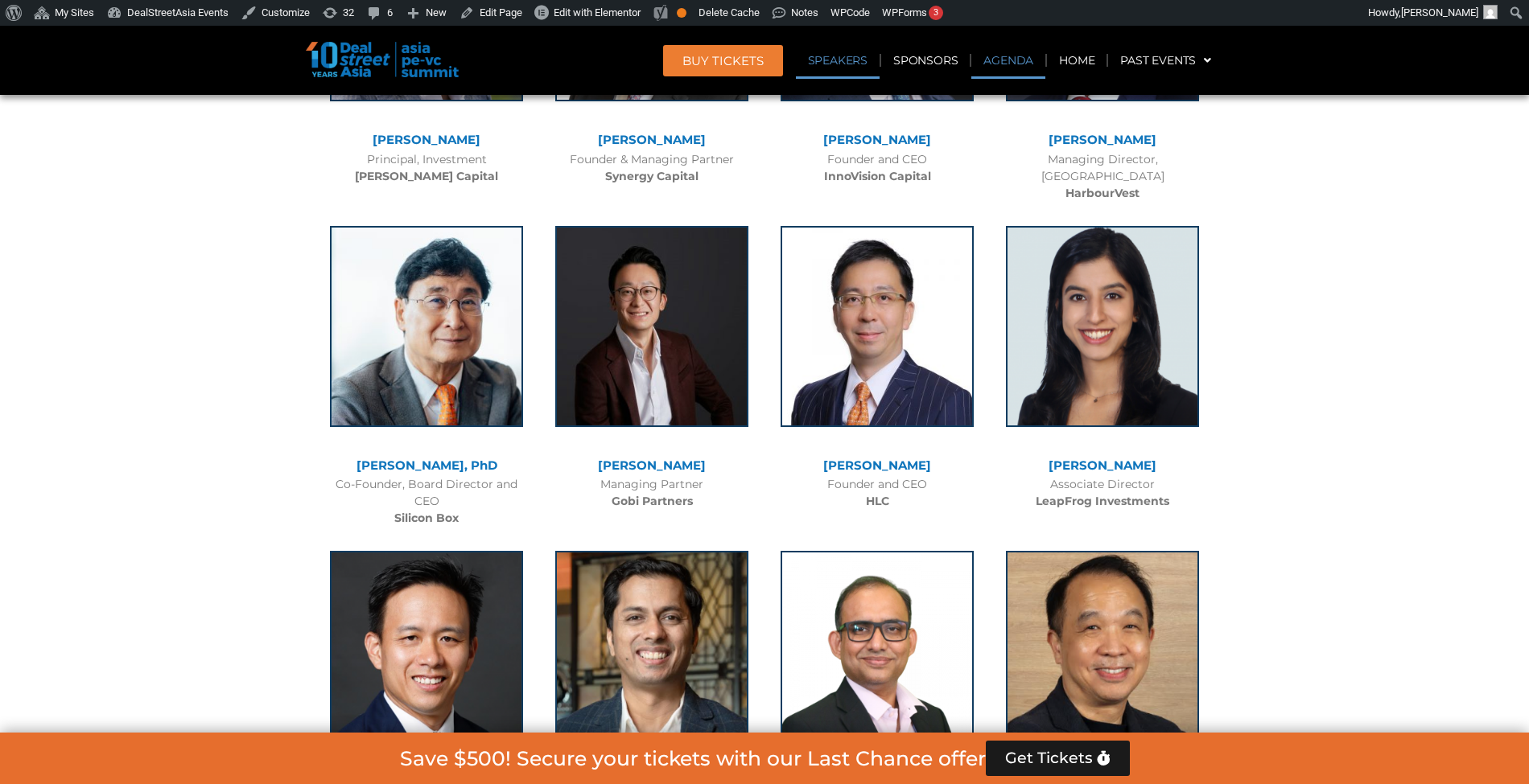
click at [1003, 49] on link "Agenda" at bounding box center [1008, 59] width 74 height 37
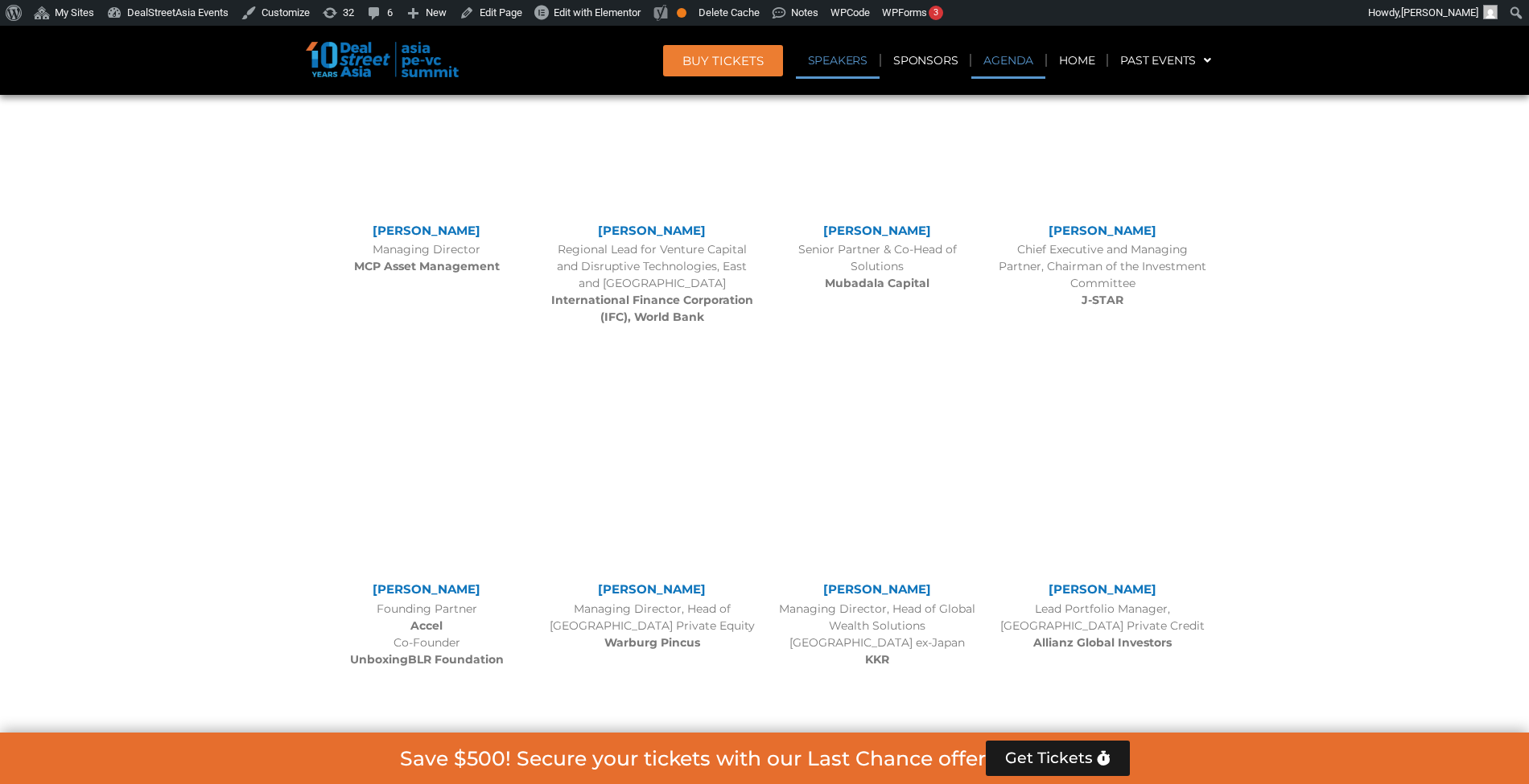
scroll to position [842, 0]
